Goal: Task Accomplishment & Management: Use online tool/utility

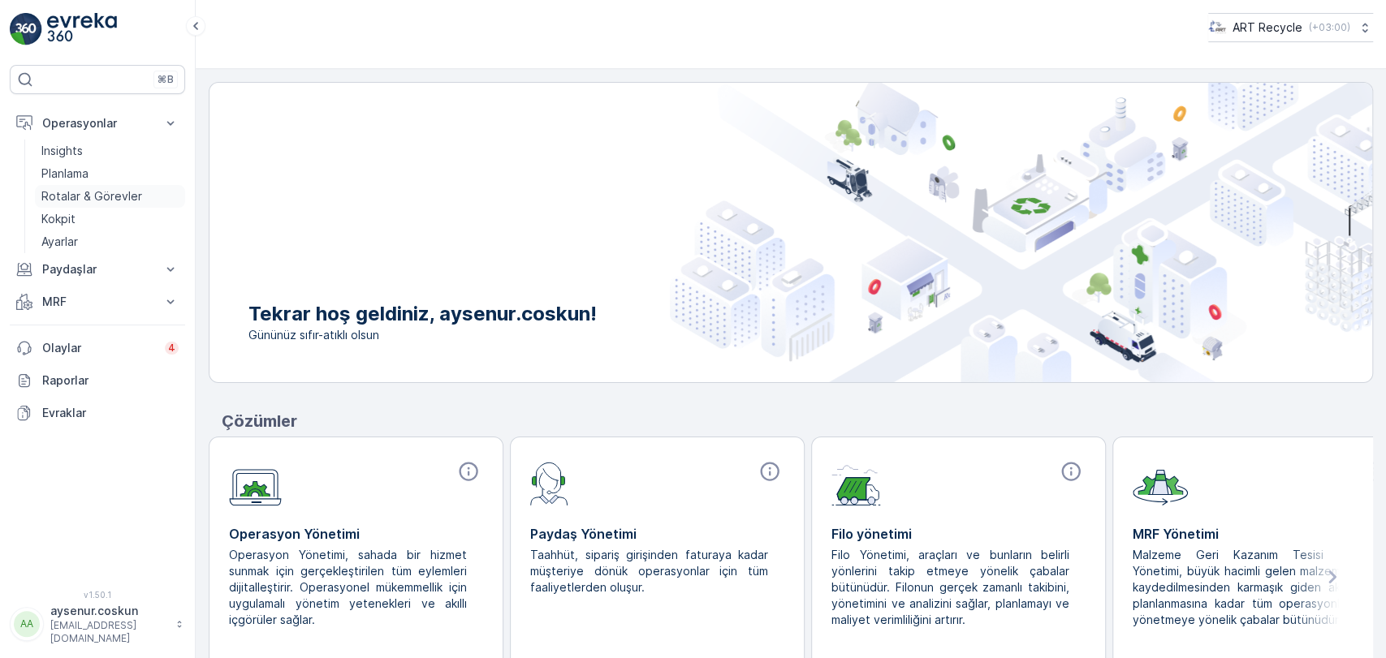
drag, startPoint x: 0, startPoint y: 0, endPoint x: 103, endPoint y: 202, distance: 226.9
click at [103, 202] on p "Rotalar & Görevler" at bounding box center [91, 196] width 101 height 16
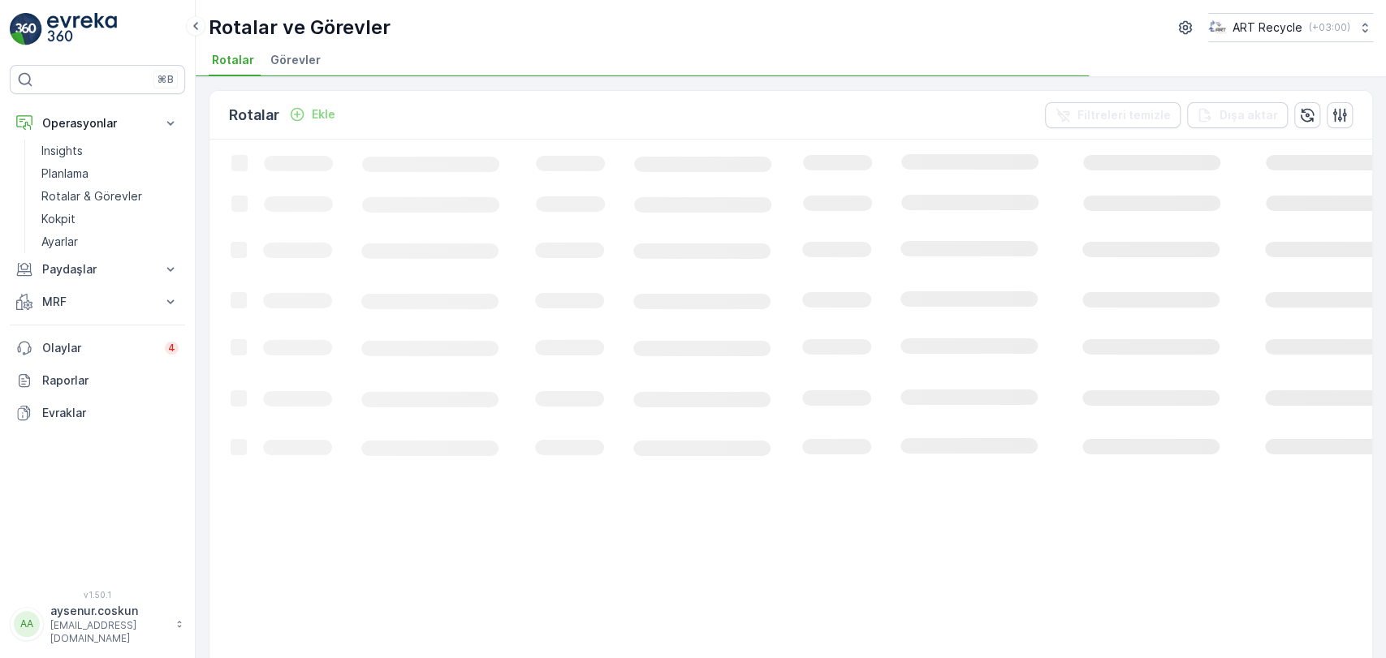
click at [306, 59] on span "Görevler" at bounding box center [295, 60] width 50 height 16
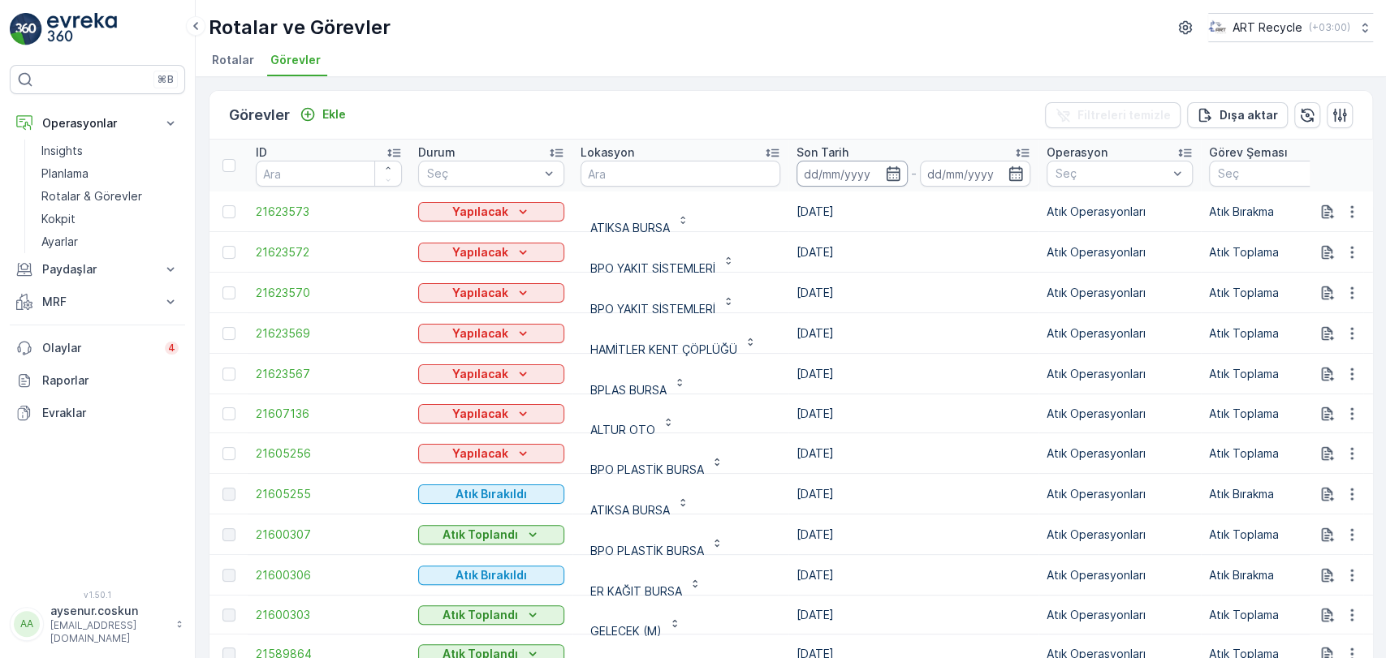
click at [863, 169] on input at bounding box center [851, 174] width 111 height 26
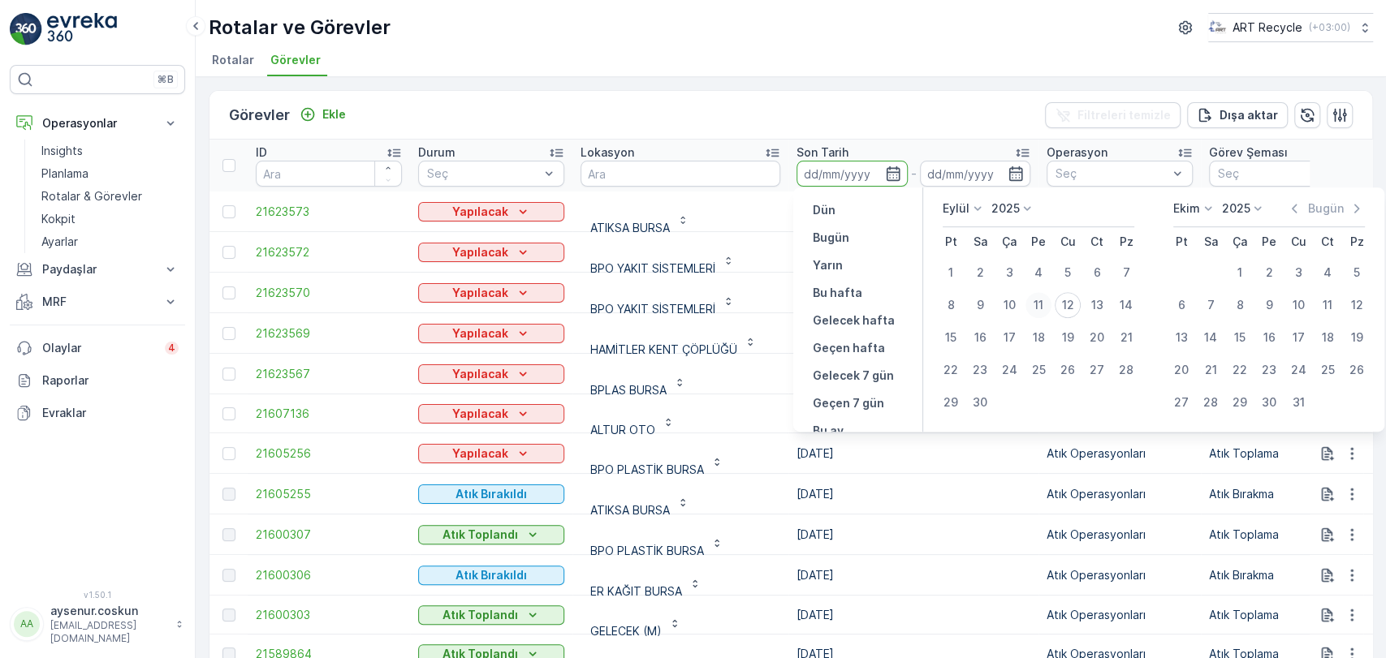
click at [1039, 304] on div "11" at bounding box center [1038, 305] width 26 height 26
type input "[DATE]"
click at [1039, 304] on div "11" at bounding box center [1038, 305] width 26 height 26
type input "[DATE]"
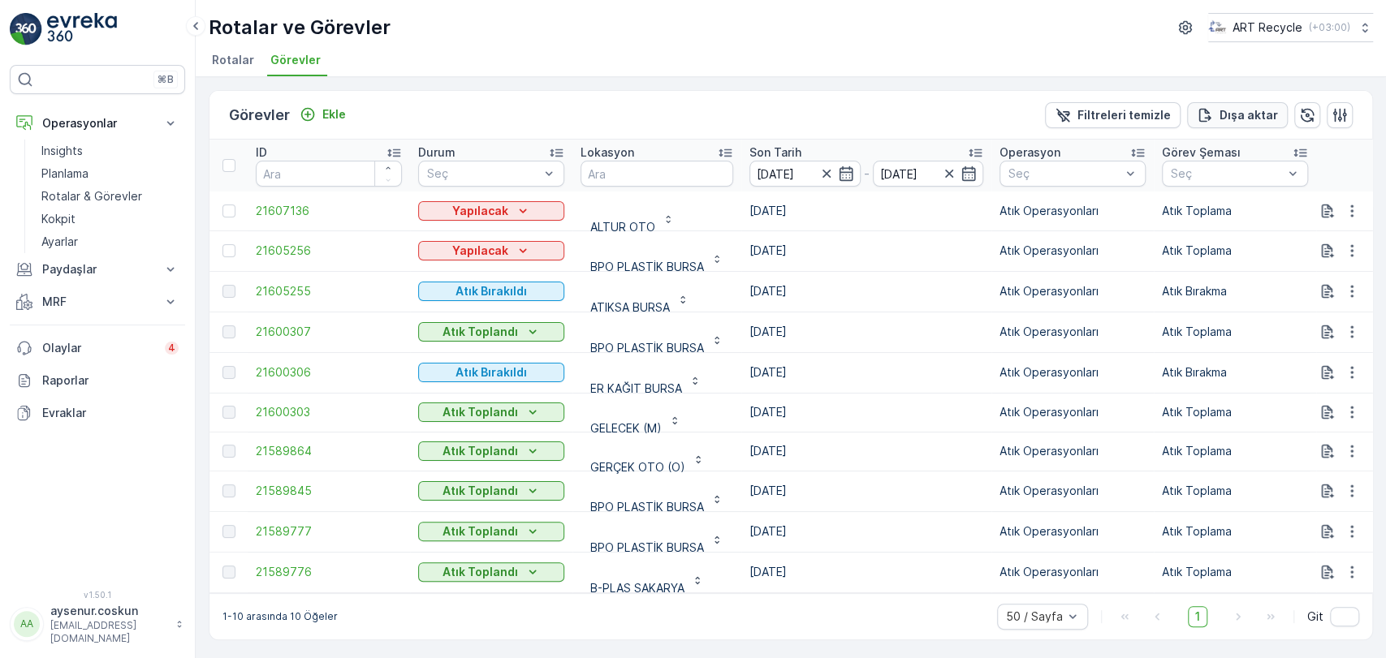
click at [1233, 119] on p "Dışa aktar" at bounding box center [1248, 115] width 58 height 16
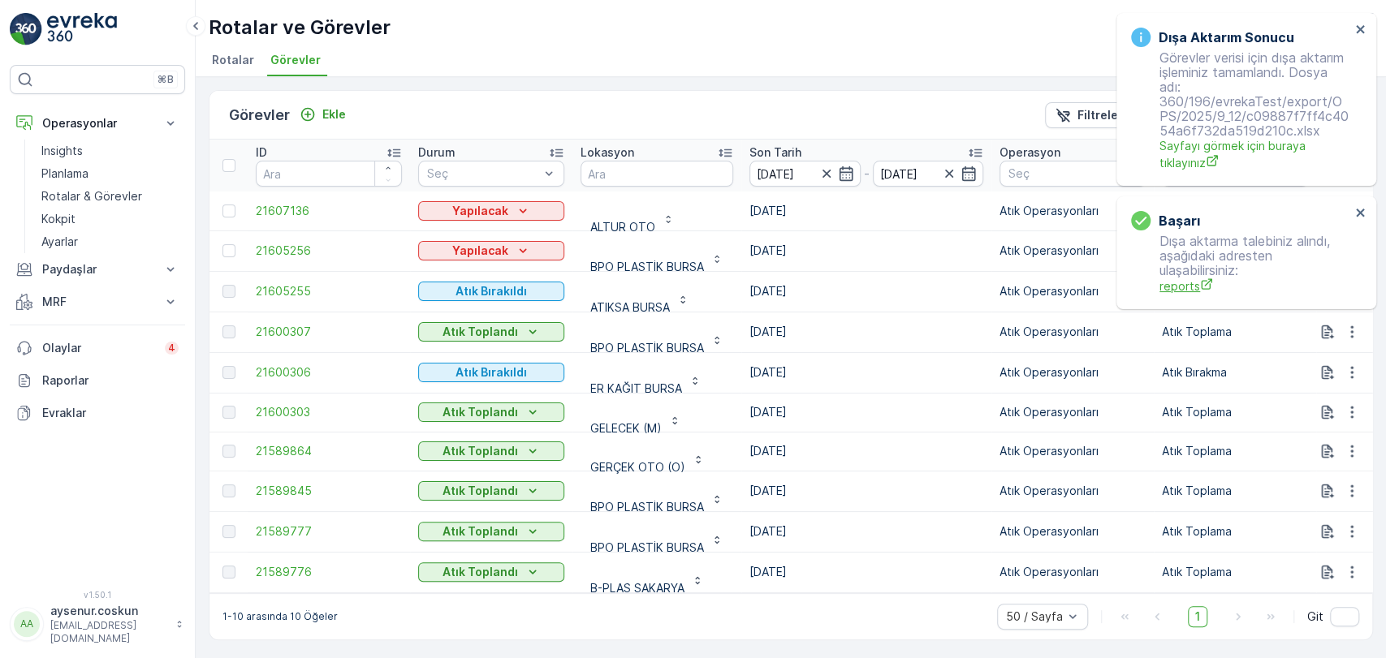
click at [1188, 285] on span "reports" at bounding box center [1254, 286] width 191 height 17
click at [1357, 32] on icon "close" at bounding box center [1360, 29] width 8 height 8
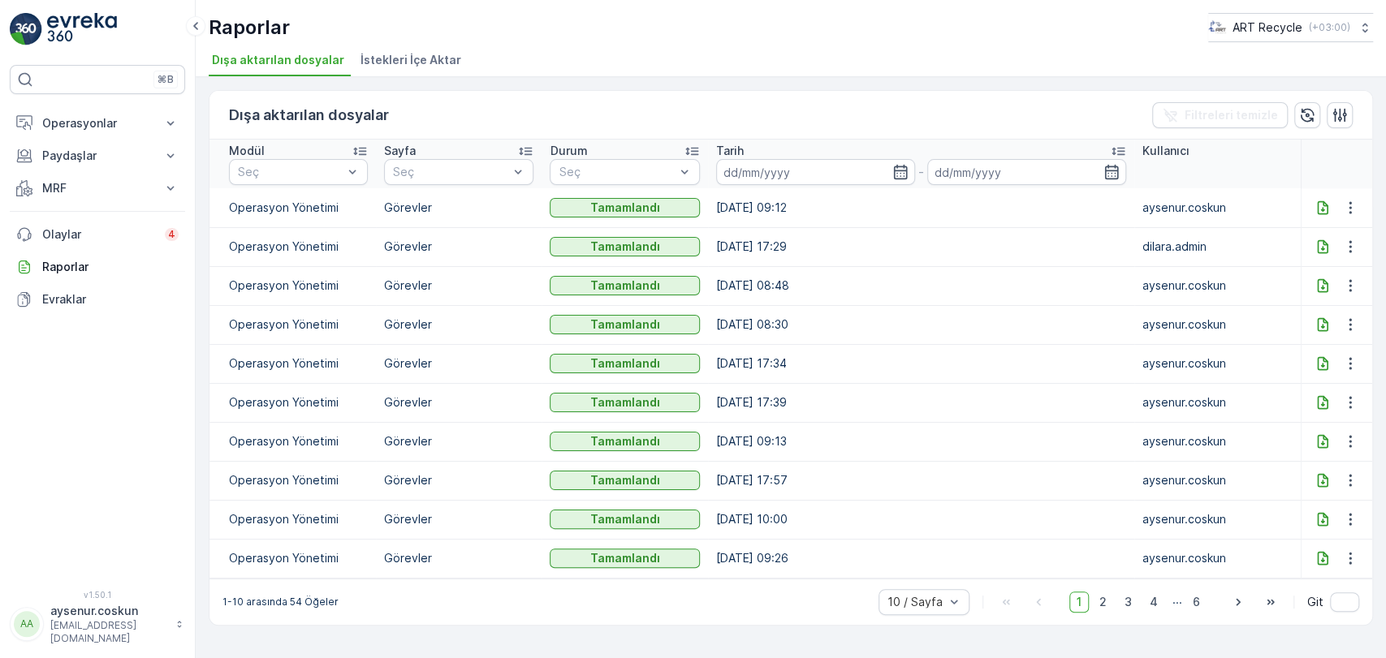
click at [1321, 206] on icon at bounding box center [1322, 208] width 11 height 14
click at [123, 126] on p "Operasyonlar" at bounding box center [97, 123] width 110 height 16
click at [109, 157] on link "Insights" at bounding box center [110, 151] width 150 height 23
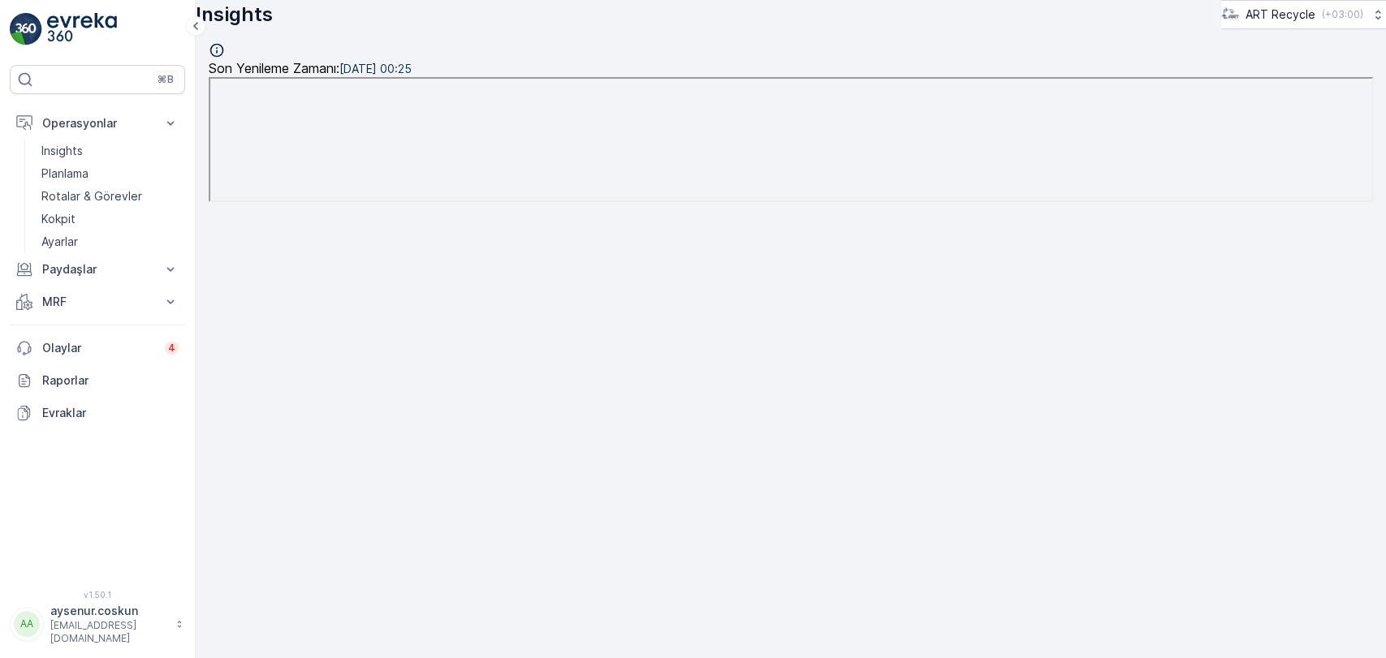
scroll to position [15, 0]
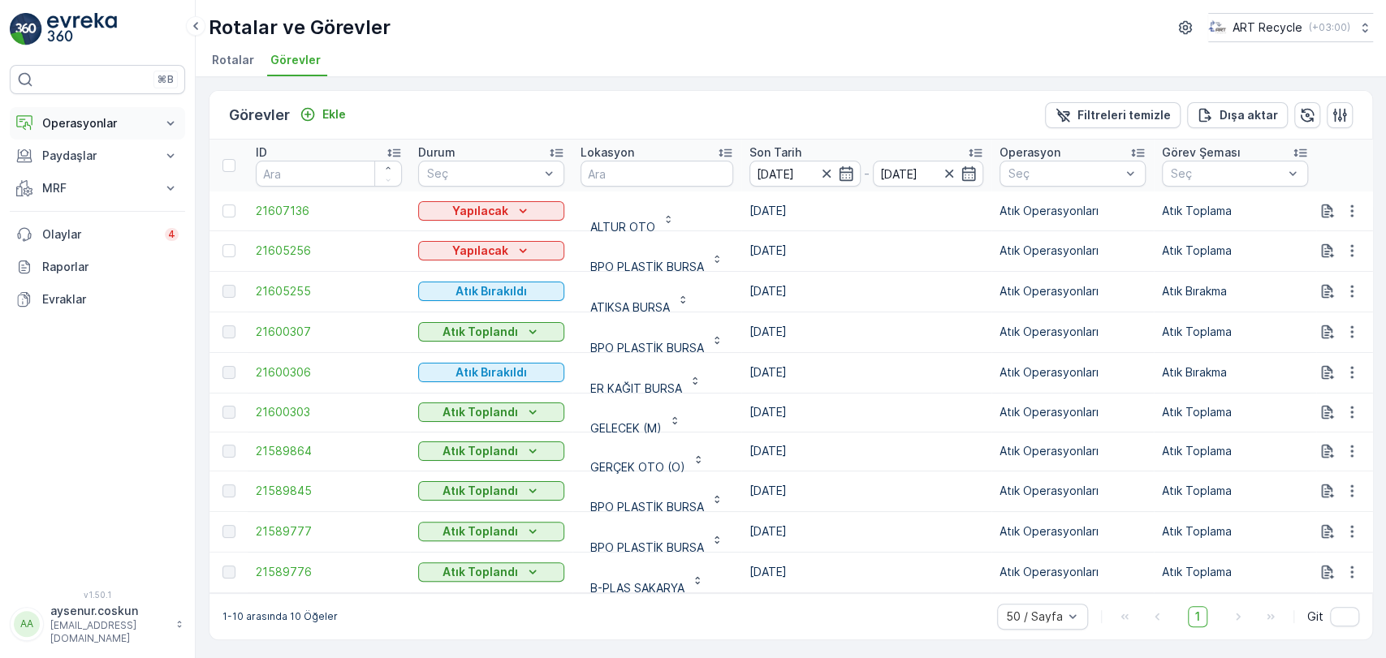
click at [87, 123] on p "Operasyonlar" at bounding box center [97, 123] width 110 height 16
drag, startPoint x: 92, startPoint y: 198, endPoint x: 101, endPoint y: 192, distance: 11.7
click at [92, 198] on p "Rotalar & Görevler" at bounding box center [91, 196] width 101 height 16
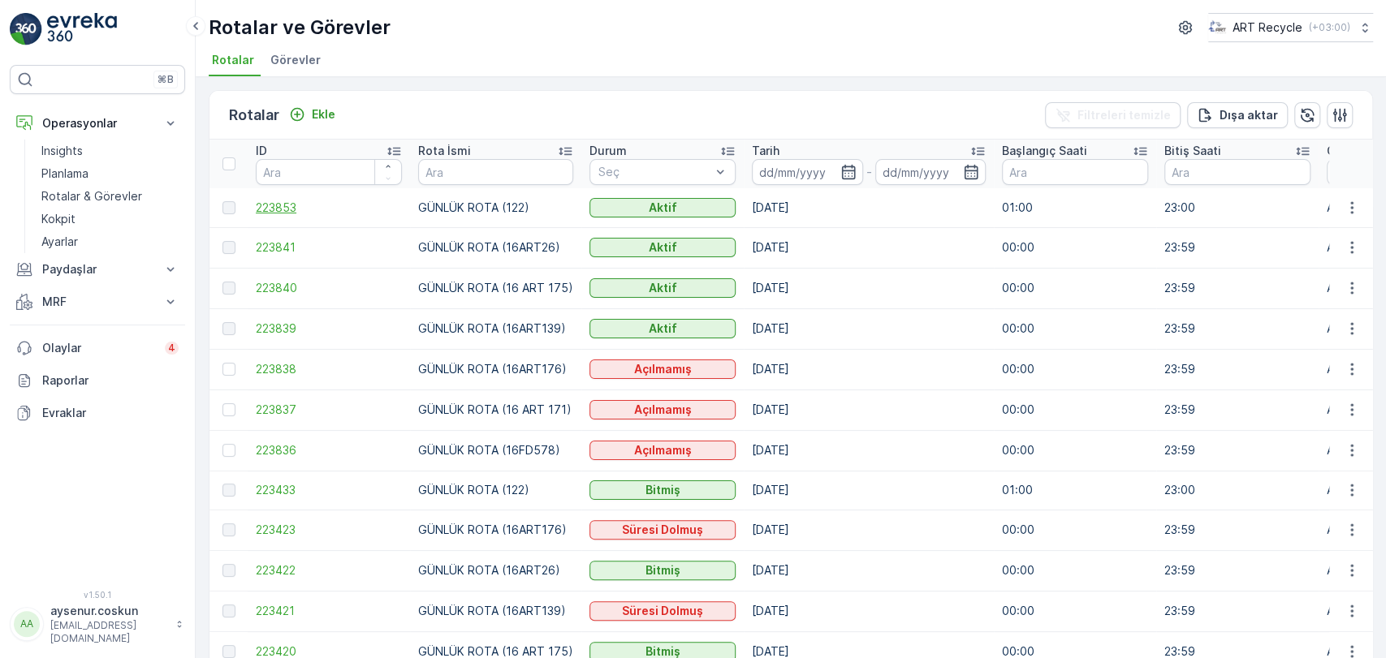
click at [271, 210] on span "223853" at bounding box center [329, 208] width 146 height 16
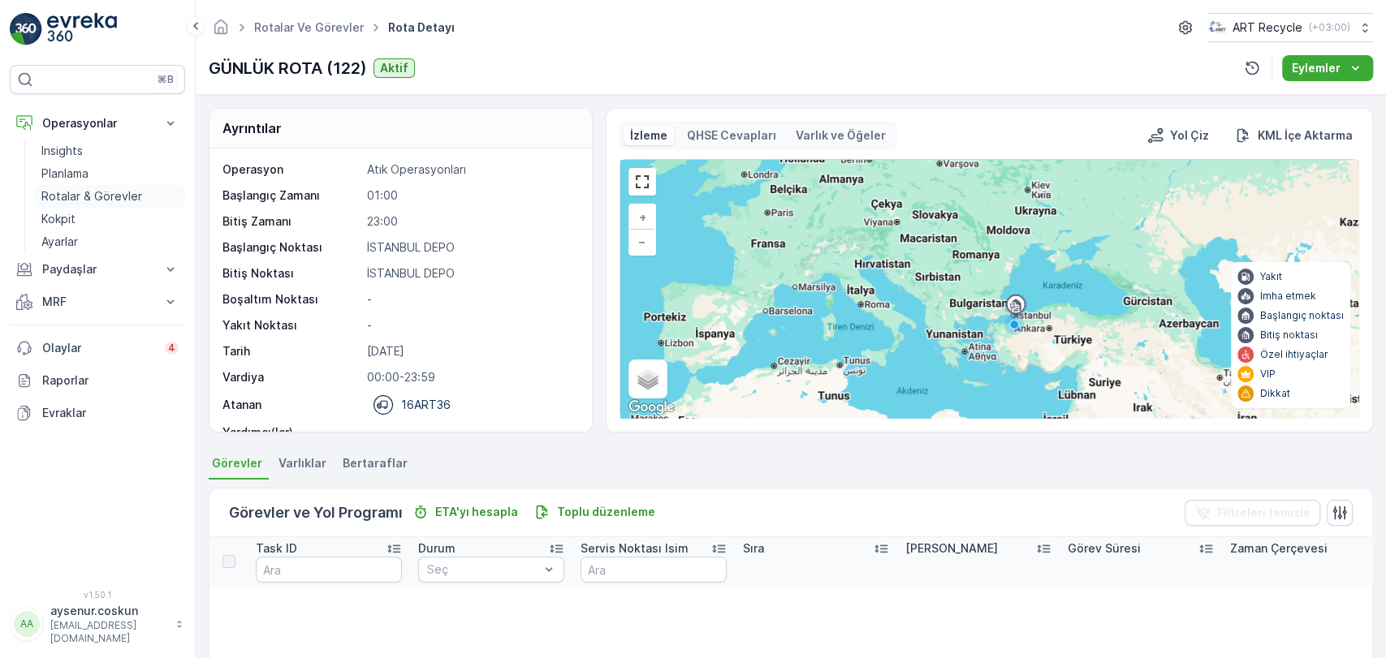
click at [90, 188] on p "Rotalar & Görevler" at bounding box center [91, 196] width 101 height 16
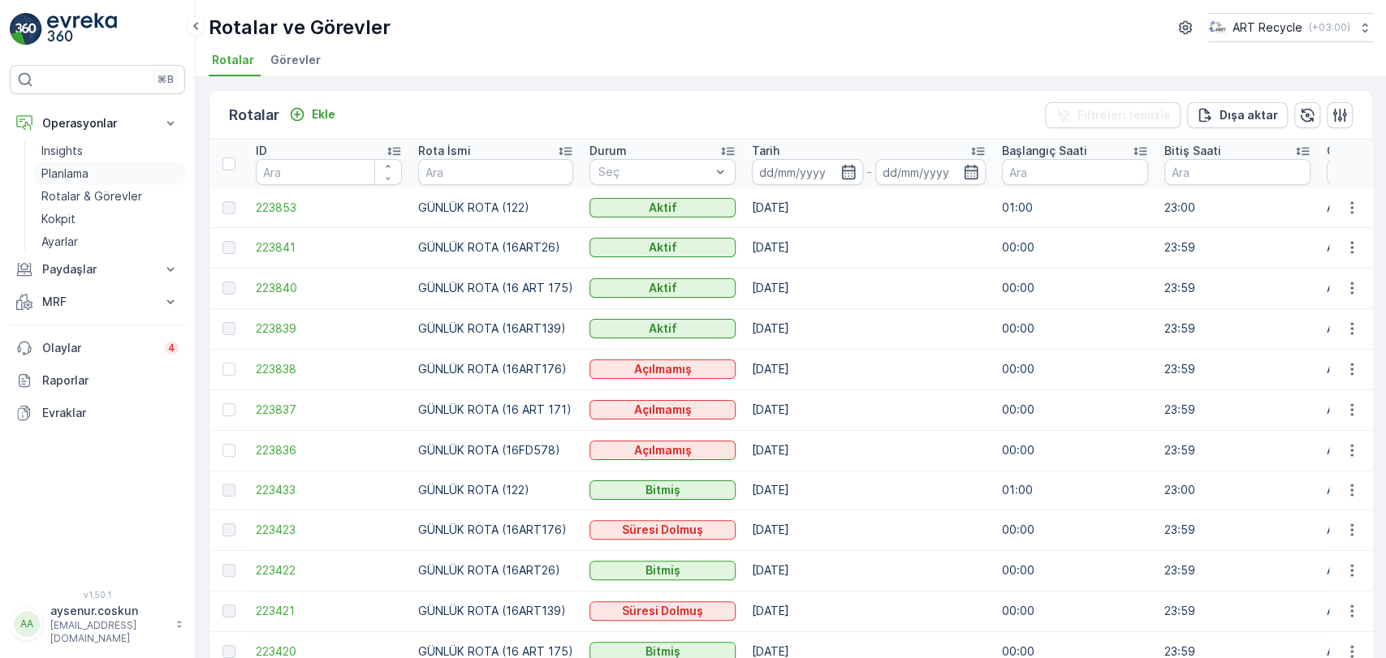
click at [101, 179] on link "Planlama" at bounding box center [110, 173] width 150 height 23
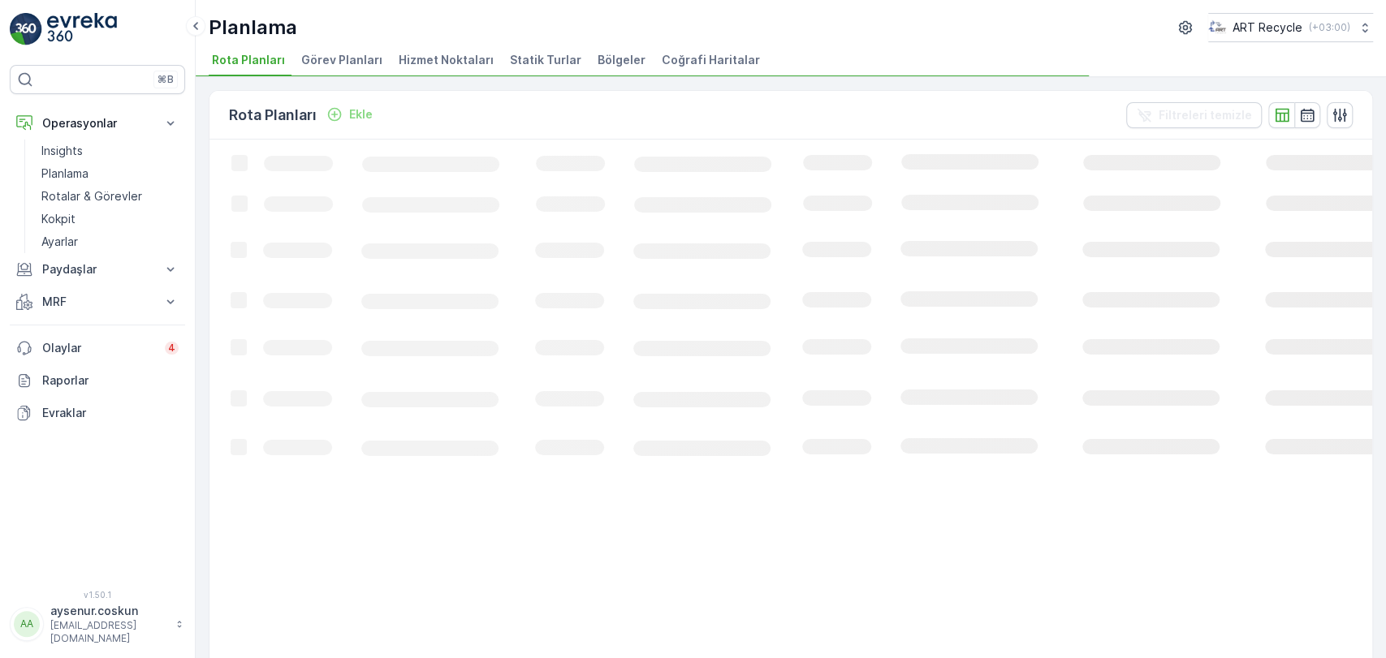
click at [449, 50] on li "Hizmet Noktaları" at bounding box center [447, 63] width 105 height 28
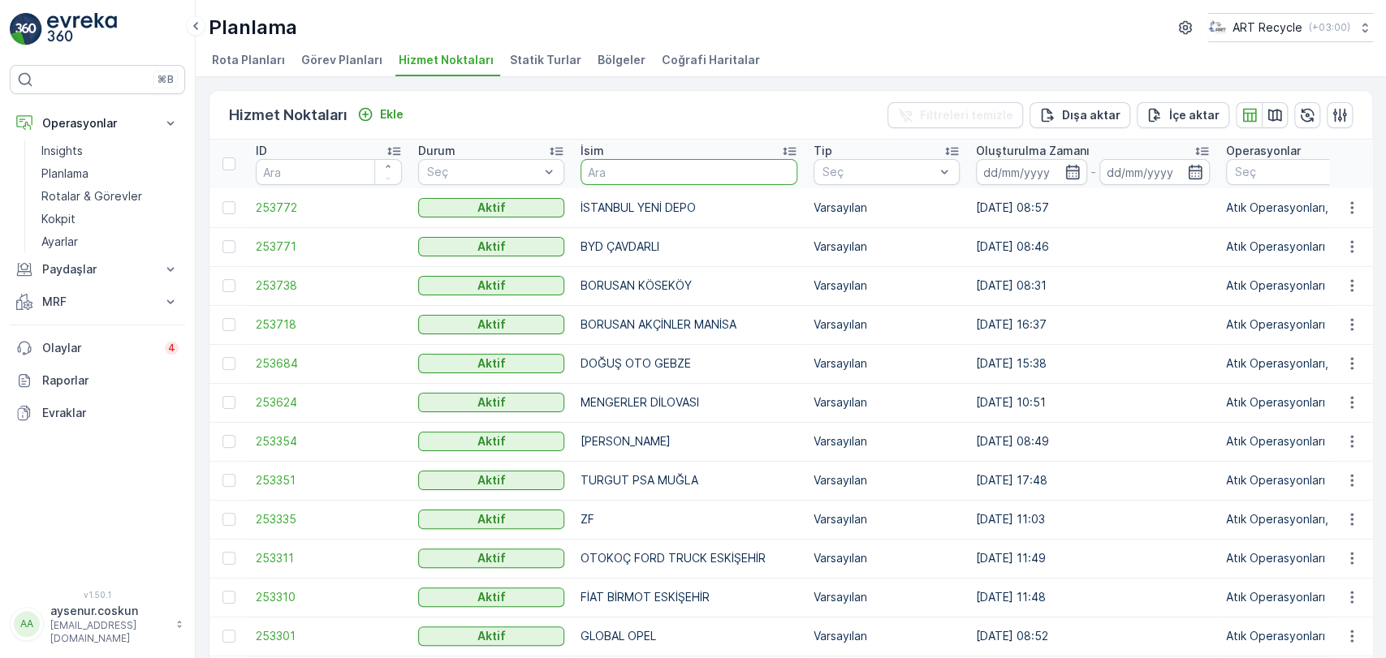
click at [659, 166] on input "text" at bounding box center [688, 172] width 217 height 26
type input "altur"
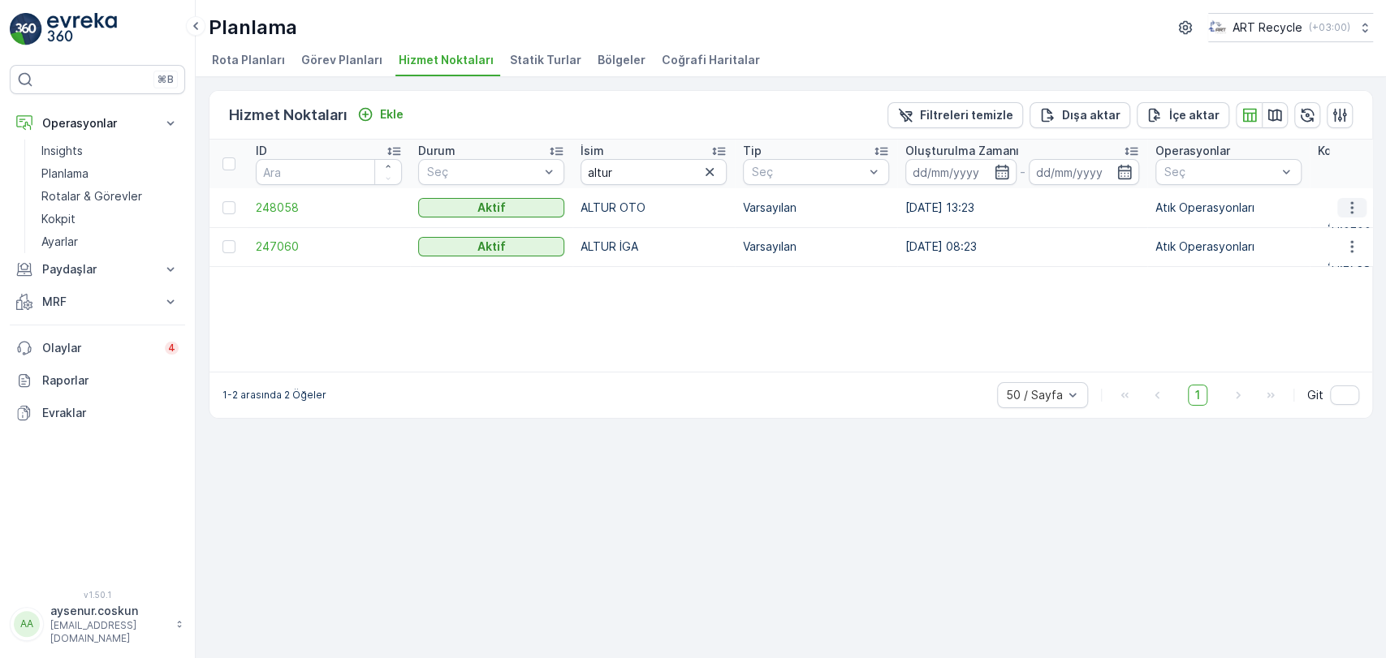
click at [1348, 206] on icon "button" at bounding box center [1351, 208] width 16 height 16
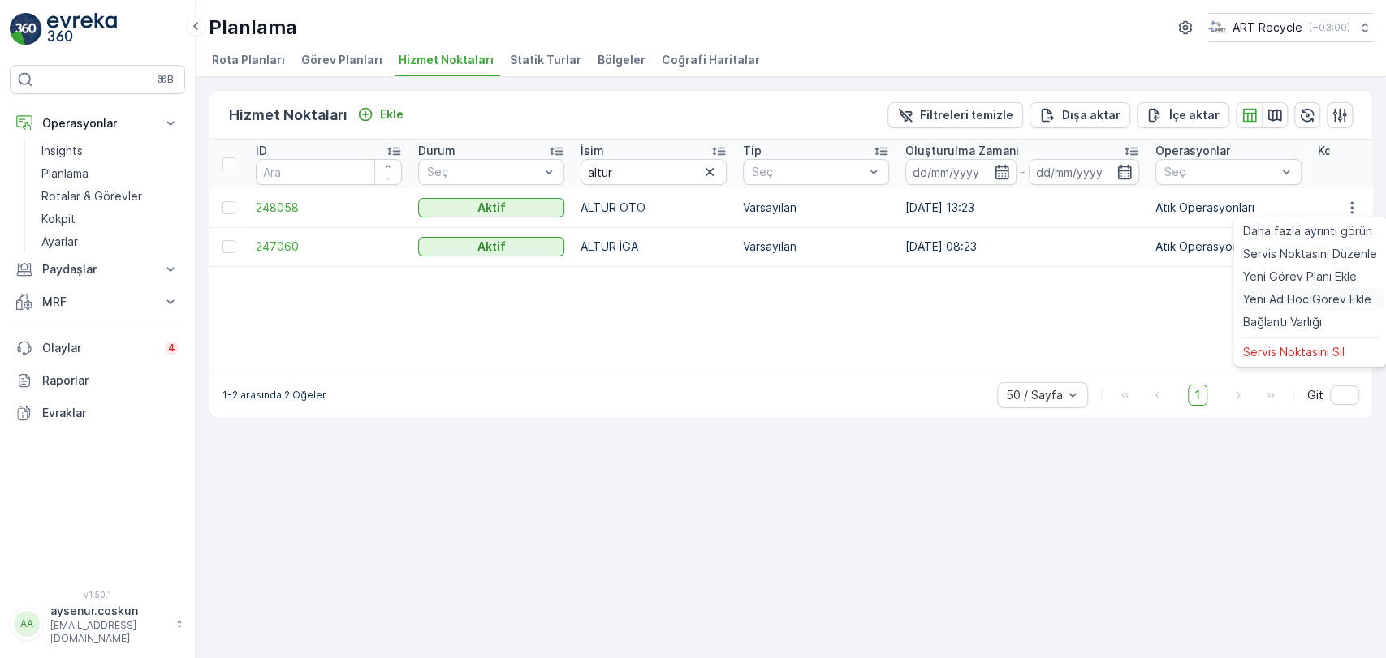
click at [1323, 299] on span "Yeni Ad Hoc Görev Ekle" at bounding box center [1307, 299] width 128 height 16
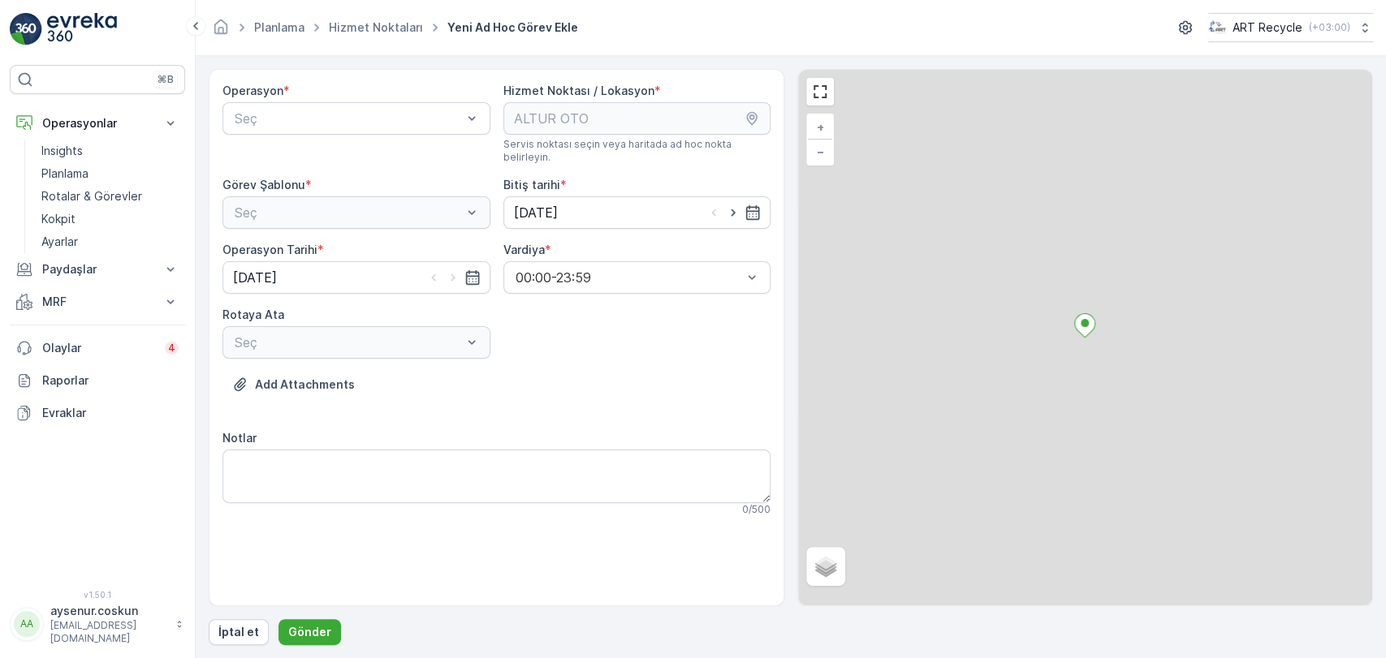
click at [347, 134] on div "Operasyon * Seç" at bounding box center [356, 123] width 268 height 81
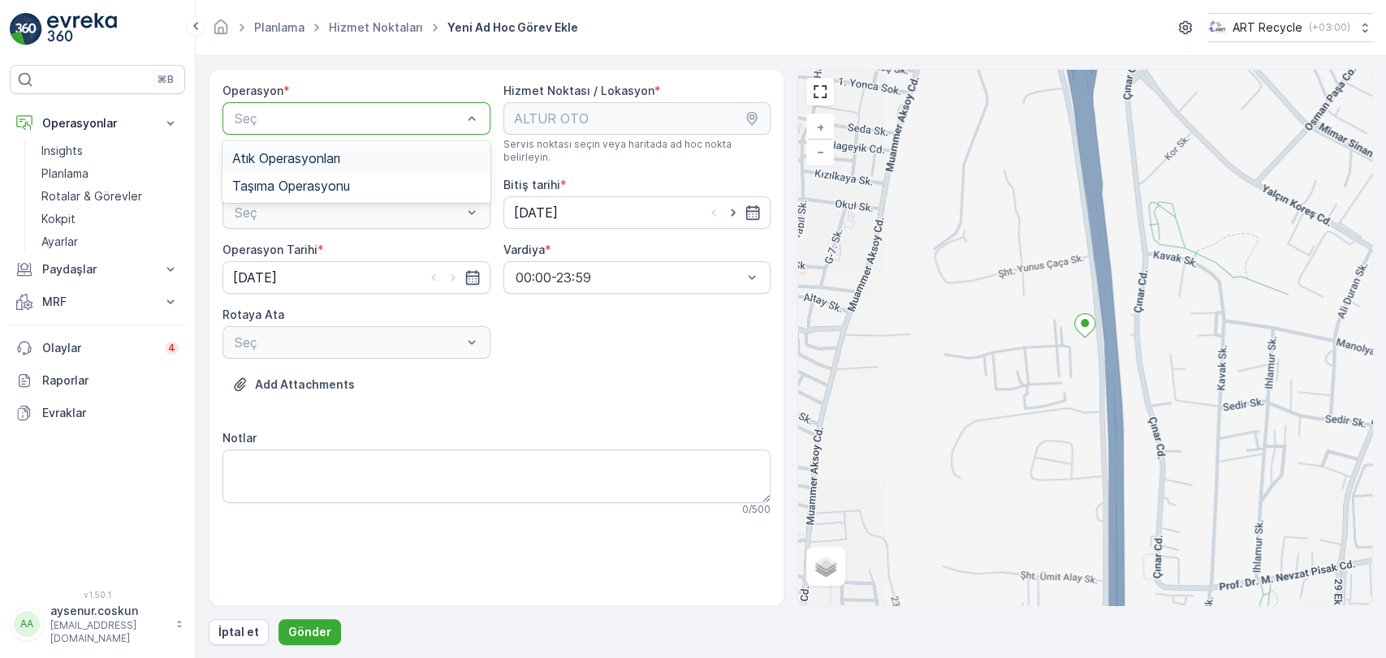
click at [332, 159] on span "Atık Operasyonları" at bounding box center [286, 158] width 108 height 15
click at [323, 196] on div "Seç" at bounding box center [356, 212] width 268 height 32
click at [322, 201] on div "Seç" at bounding box center [356, 212] width 268 height 32
click at [322, 212] on div "Seç" at bounding box center [356, 212] width 268 height 32
click at [322, 245] on div "Atık Toplama" at bounding box center [356, 252] width 248 height 15
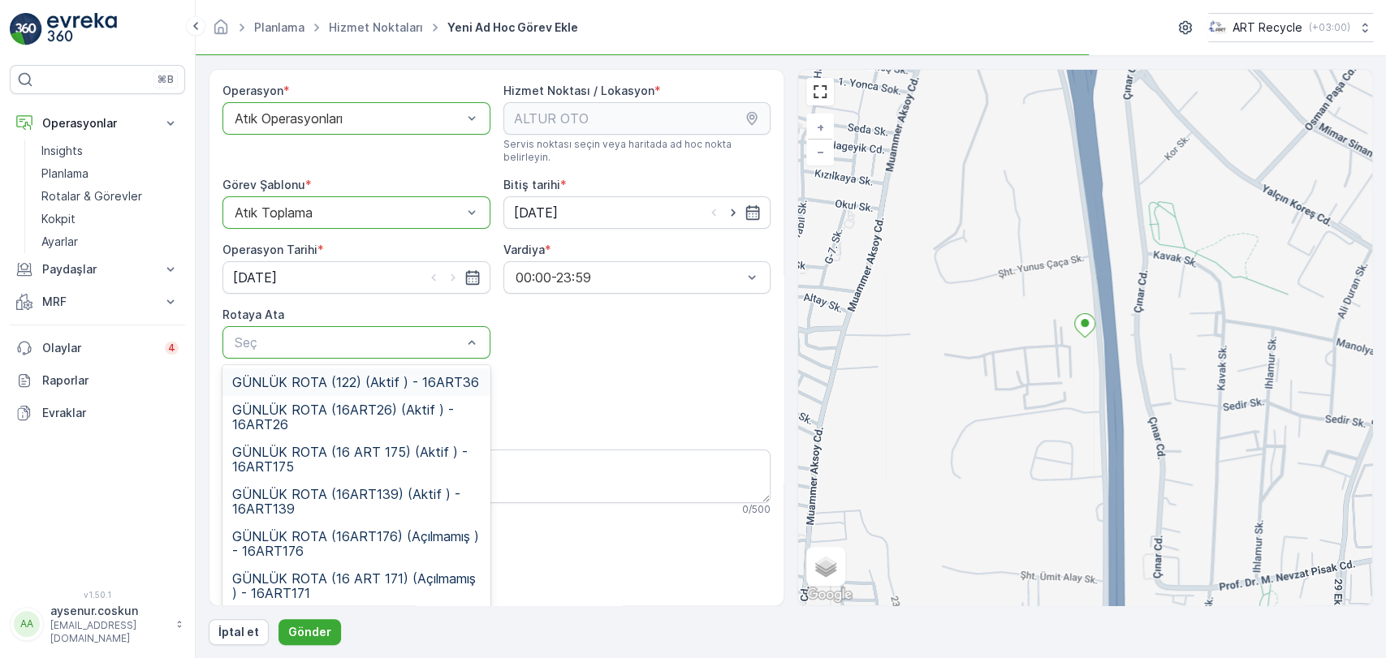
click at [351, 375] on span "GÜNLÜK ROTA (122) (Aktif ) - 16ART36" at bounding box center [355, 382] width 247 height 15
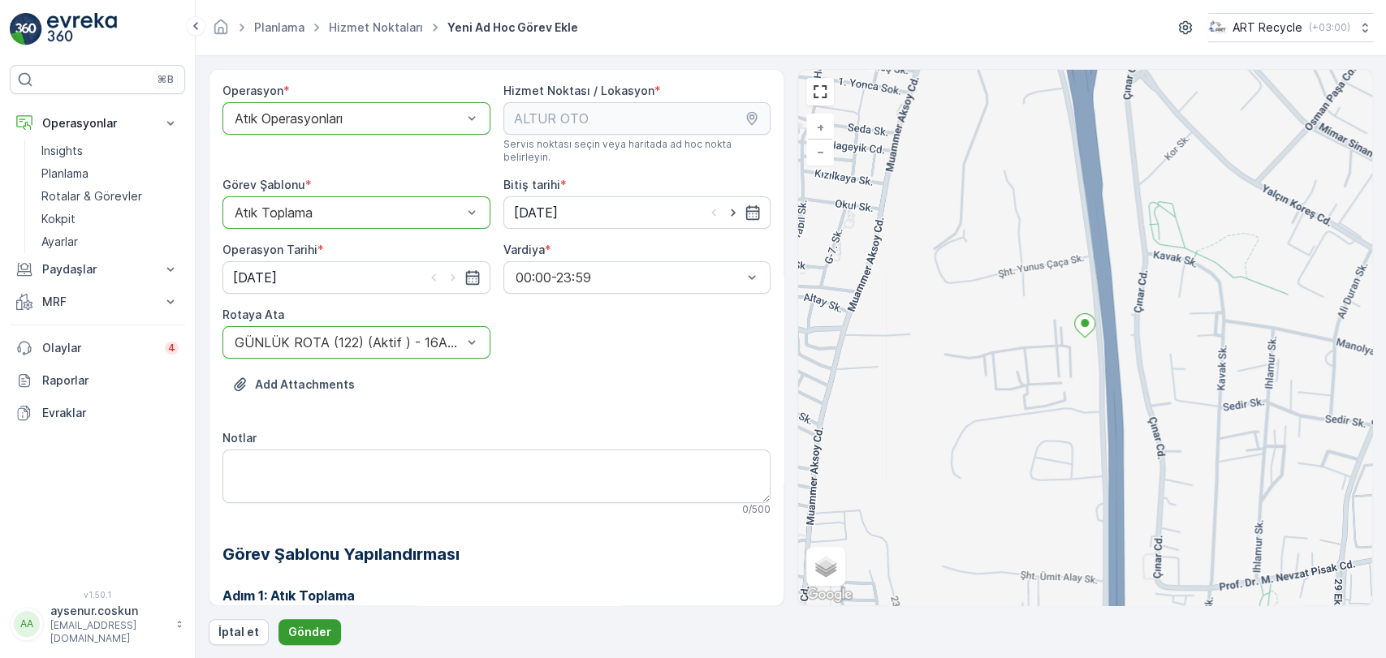
click at [304, 632] on p "Gönder" at bounding box center [309, 632] width 43 height 16
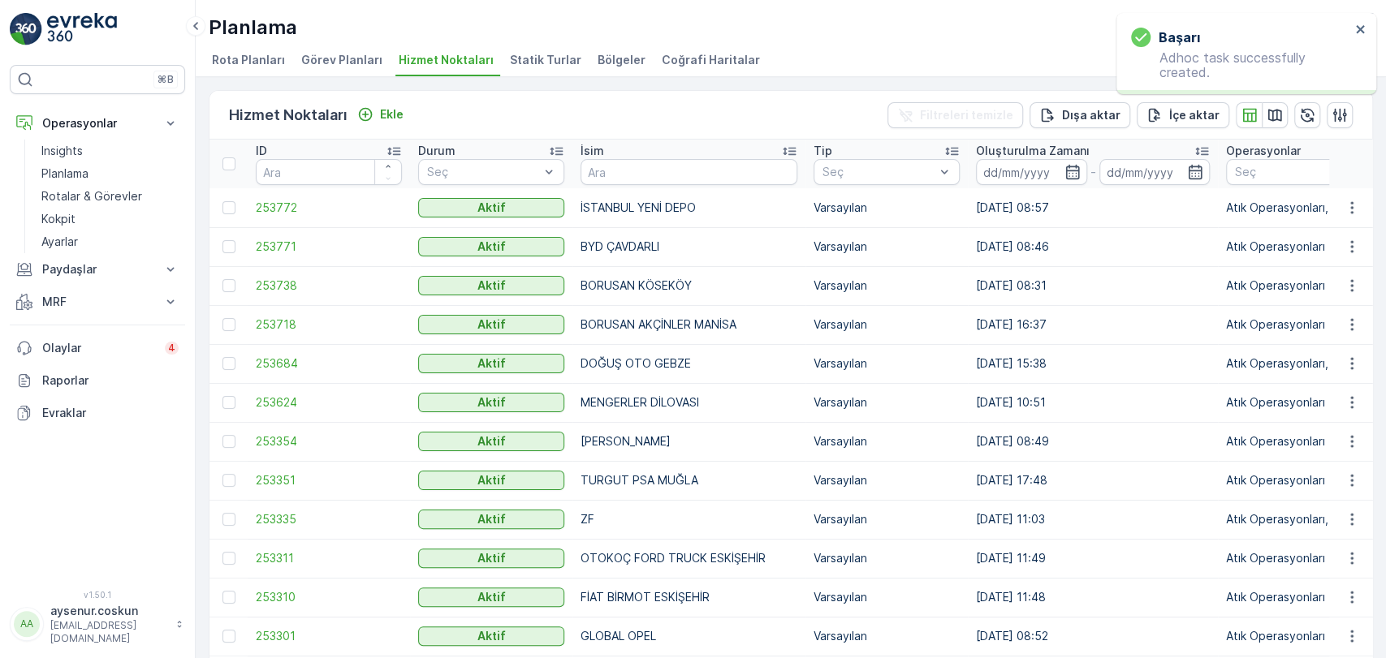
click at [110, 28] on img at bounding box center [82, 29] width 70 height 32
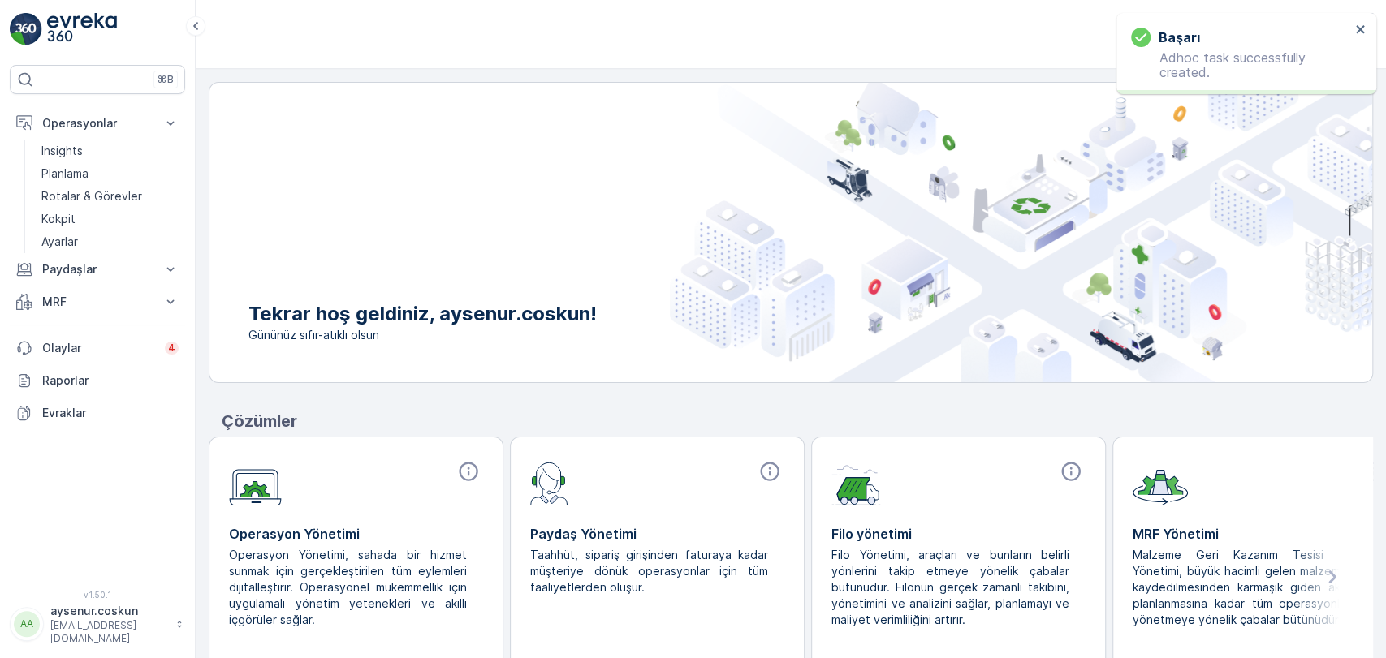
click at [102, 37] on img at bounding box center [82, 29] width 70 height 32
click at [88, 174] on p "Planlama" at bounding box center [64, 174] width 47 height 16
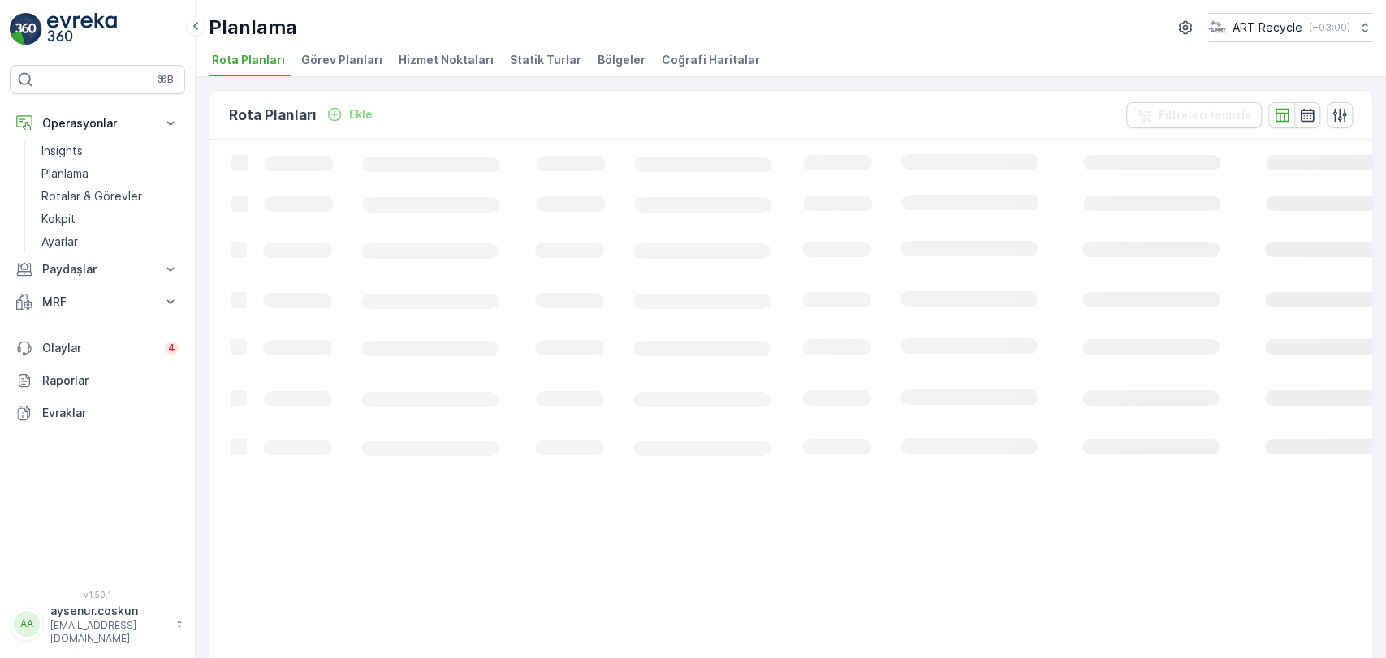
click at [415, 60] on span "Hizmet Noktaları" at bounding box center [446, 60] width 95 height 16
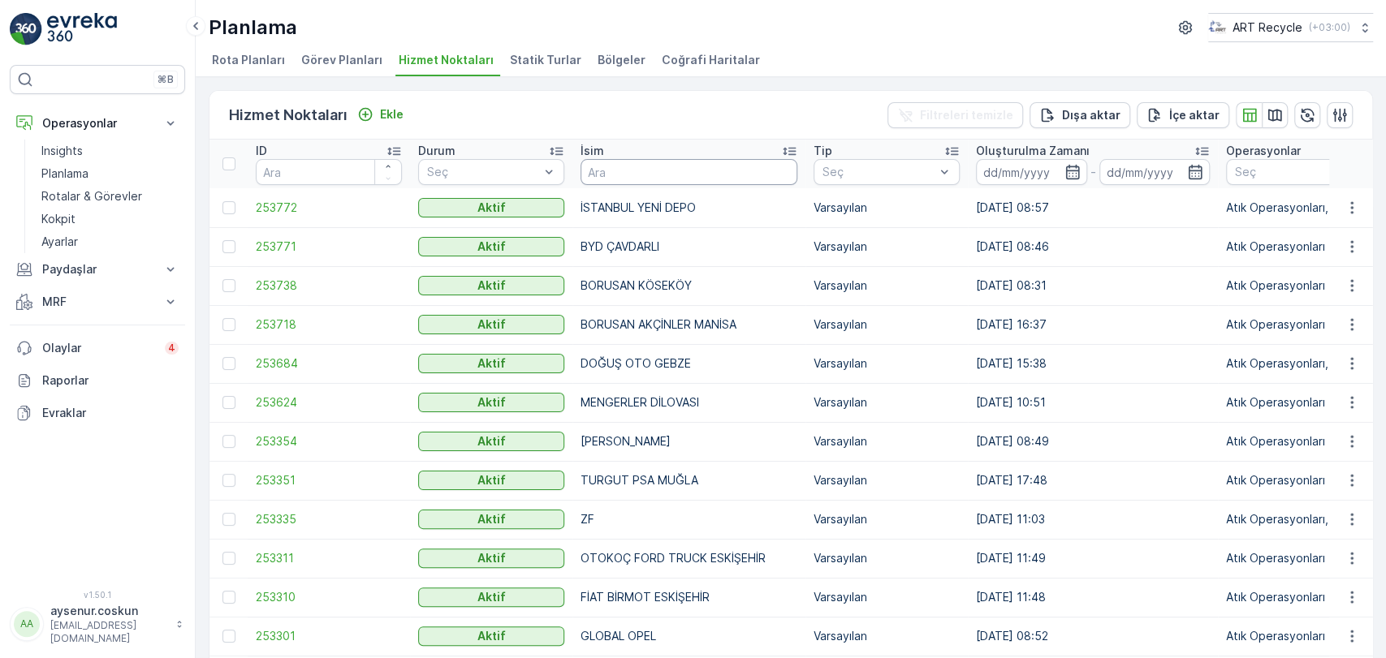
click at [625, 179] on input "text" at bounding box center [688, 172] width 217 height 26
type input "mepa"
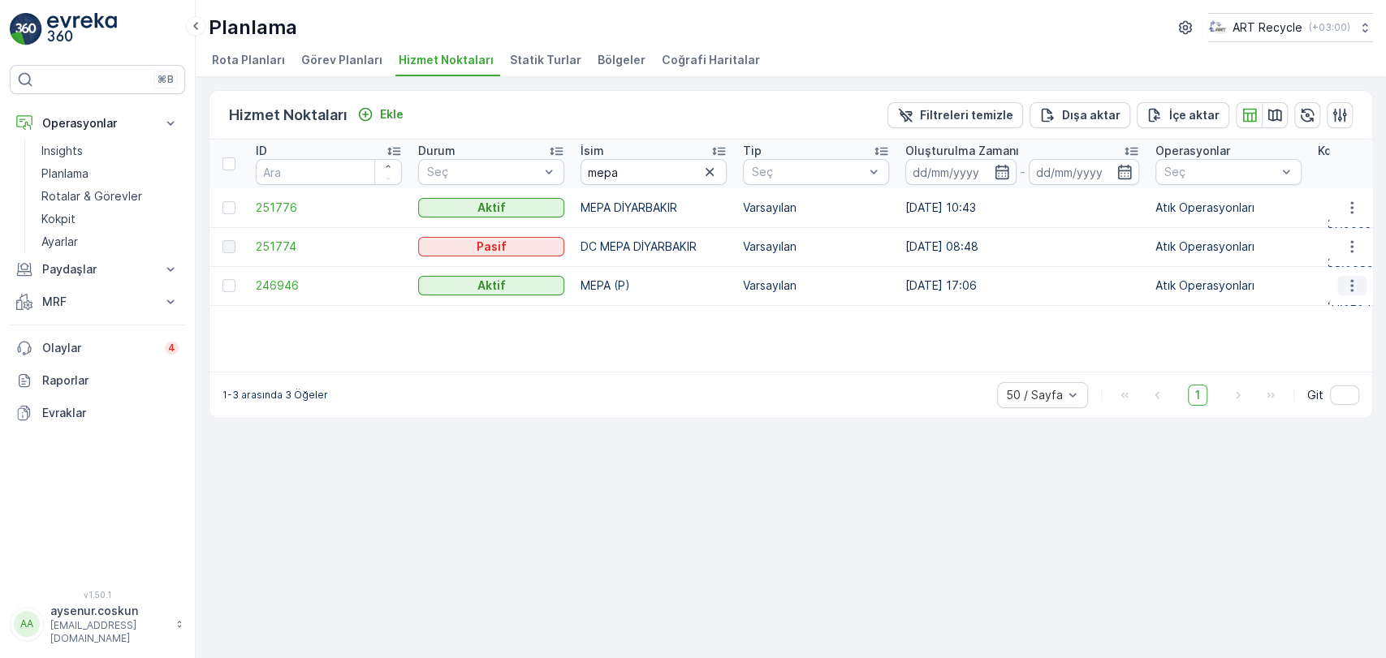
click at [1353, 287] on icon "button" at bounding box center [1351, 286] width 16 height 16
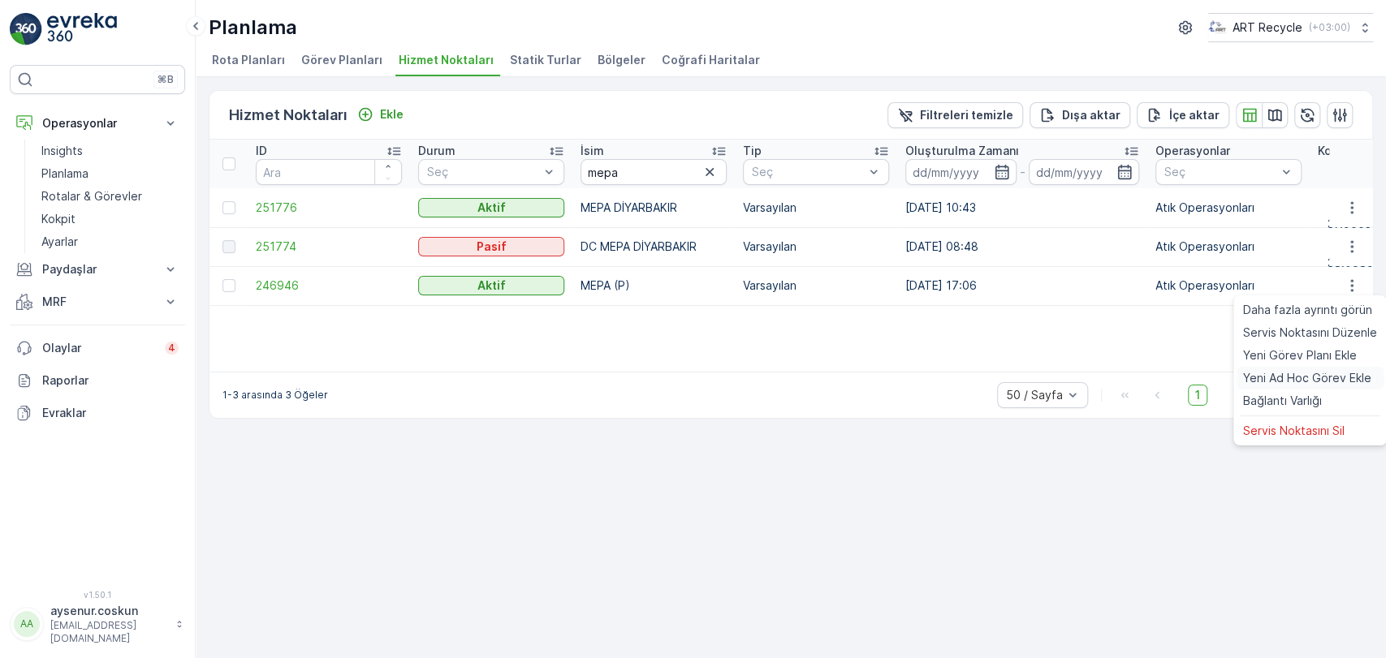
click at [1337, 377] on span "Yeni Ad Hoc Görev Ekle" at bounding box center [1307, 378] width 128 height 16
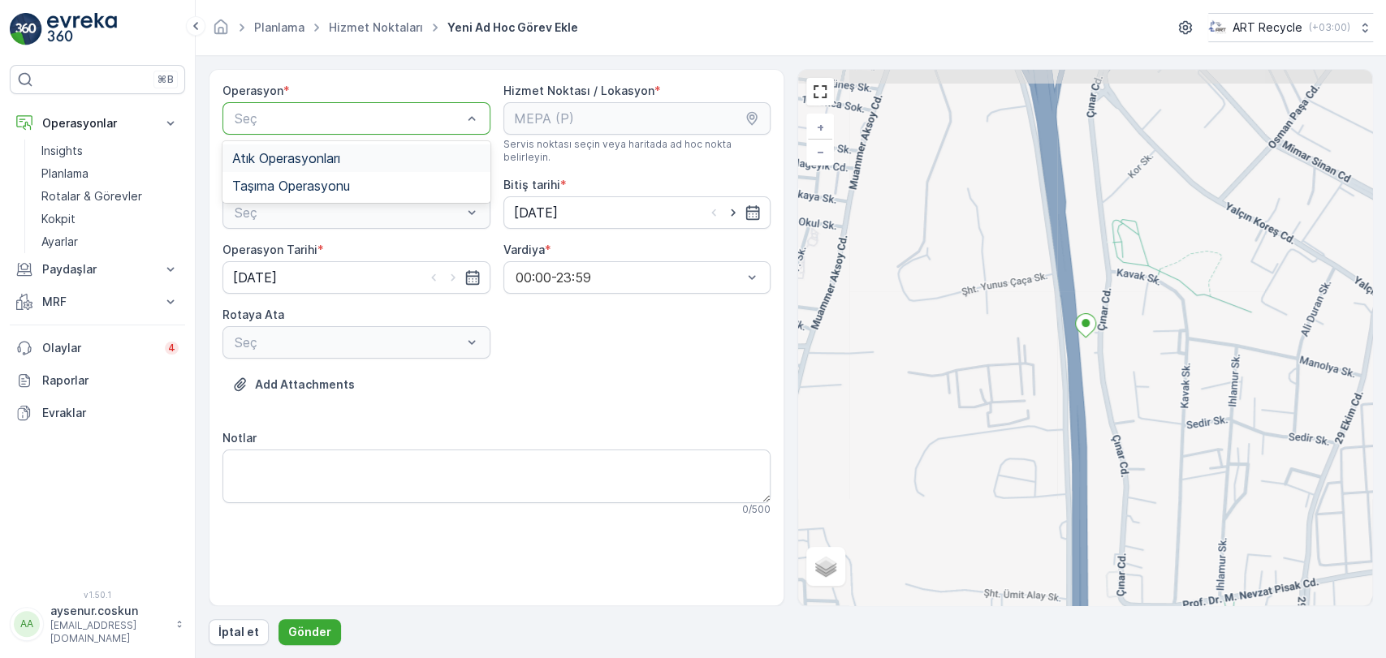
click at [321, 159] on span "Atık Operasyonları" at bounding box center [286, 158] width 108 height 15
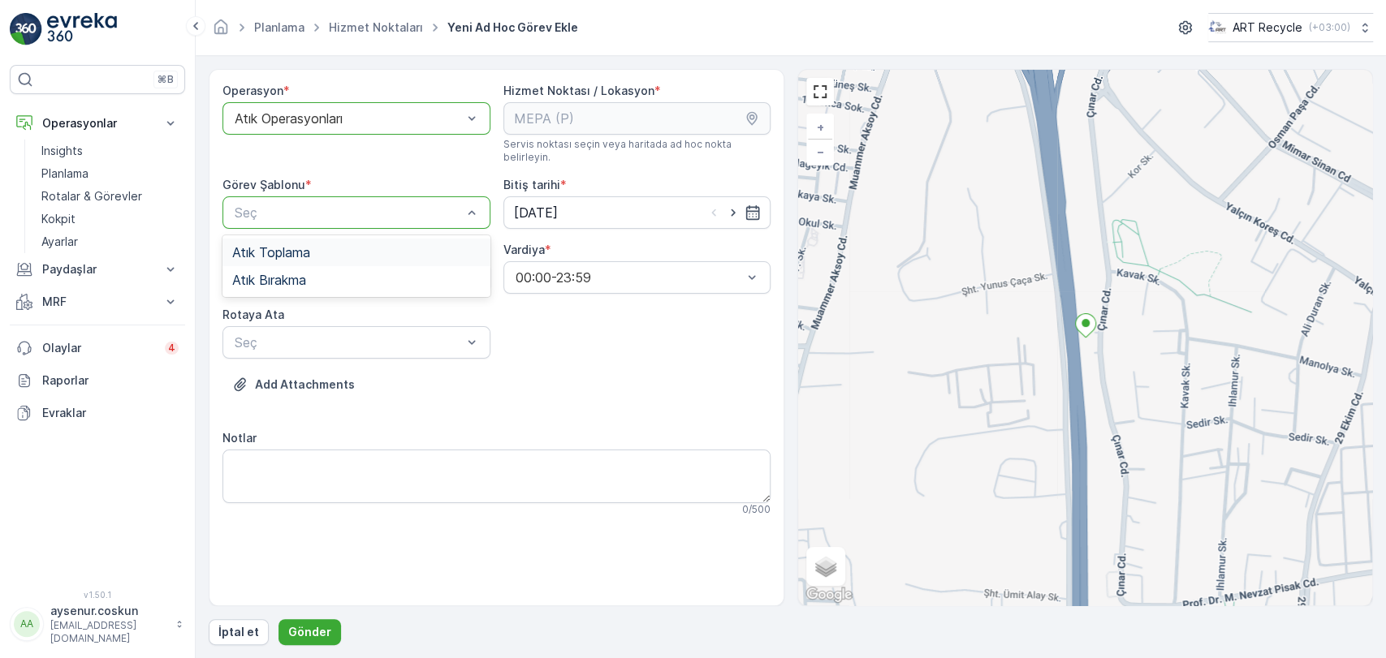
click at [320, 245] on div "Atık Toplama" at bounding box center [356, 252] width 248 height 15
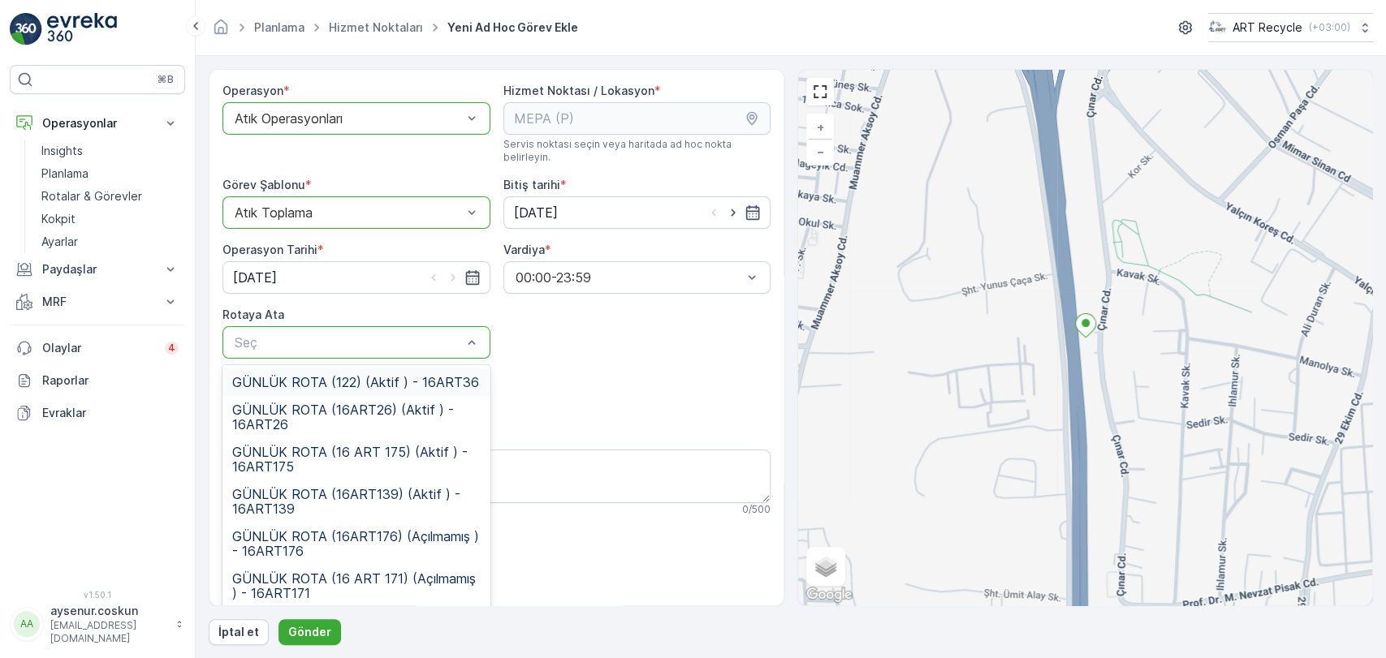
click at [409, 375] on span "GÜNLÜK ROTA (122) (Aktif ) - 16ART36" at bounding box center [355, 382] width 247 height 15
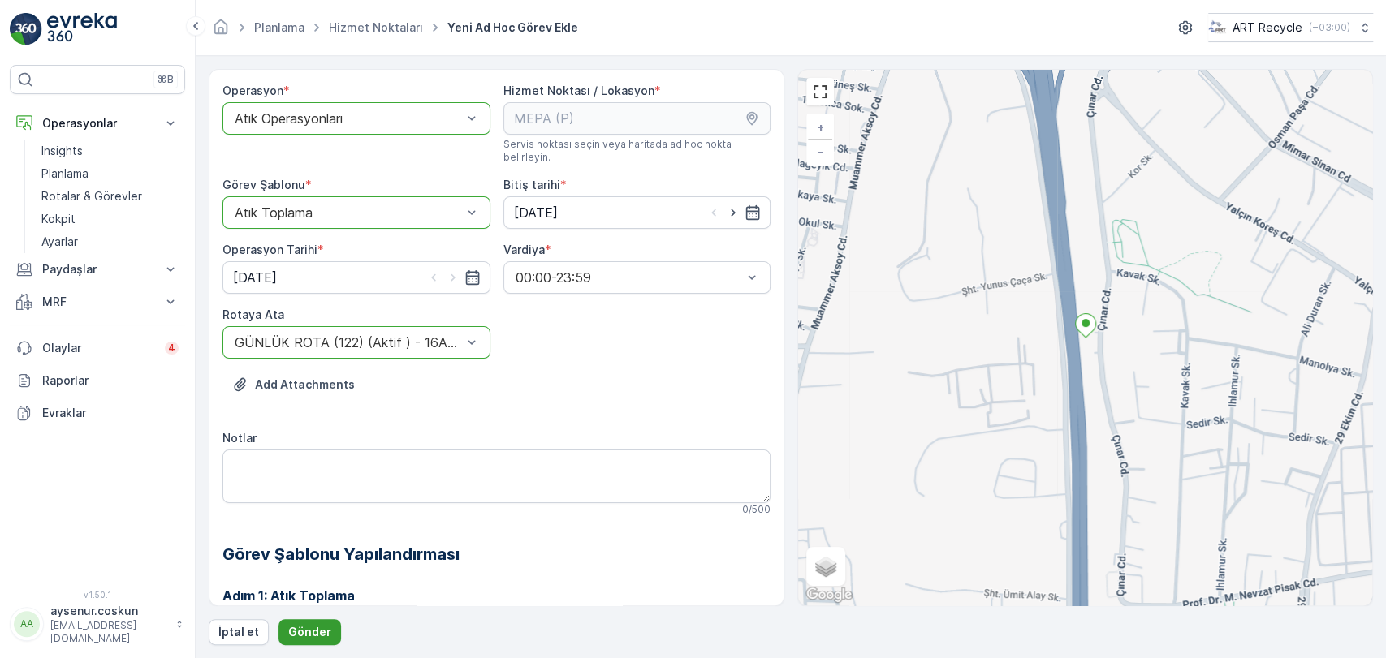
click at [297, 636] on p "Gönder" at bounding box center [309, 632] width 43 height 16
